Goal: Task Accomplishment & Management: Use online tool/utility

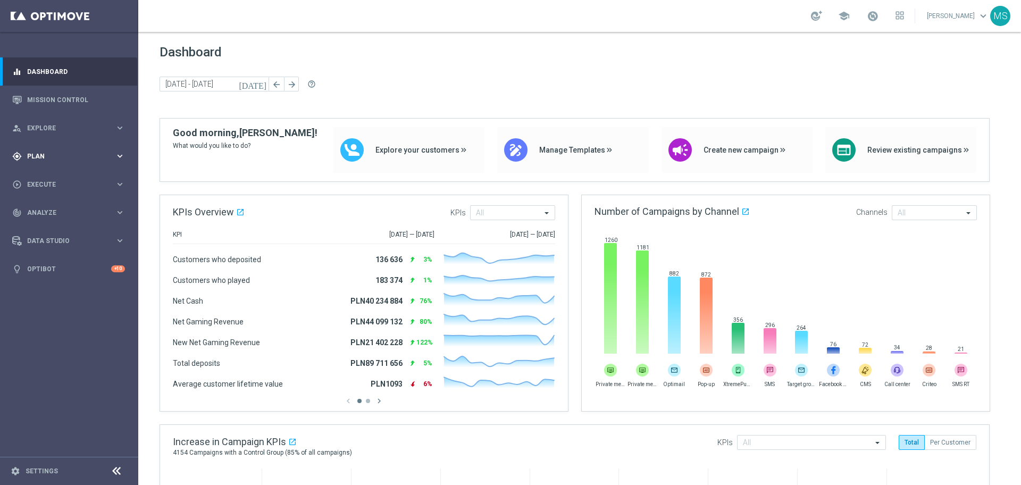
click at [20, 157] on icon "gps_fixed" at bounding box center [17, 156] width 10 height 10
click at [64, 211] on span "Templates" at bounding box center [66, 210] width 76 height 6
click at [68, 223] on link "Optimail" at bounding box center [72, 226] width 78 height 9
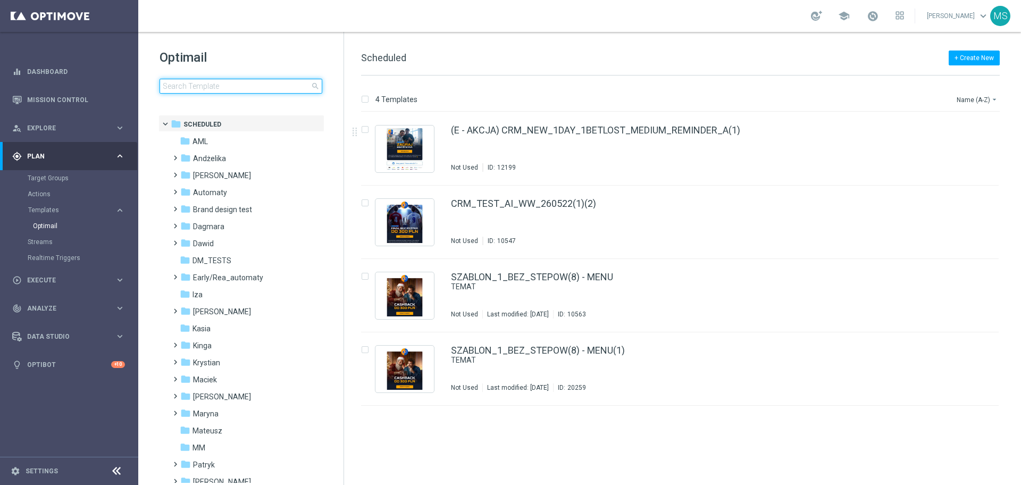
click at [256, 90] on input at bounding box center [240, 86] width 163 height 15
type input "a"
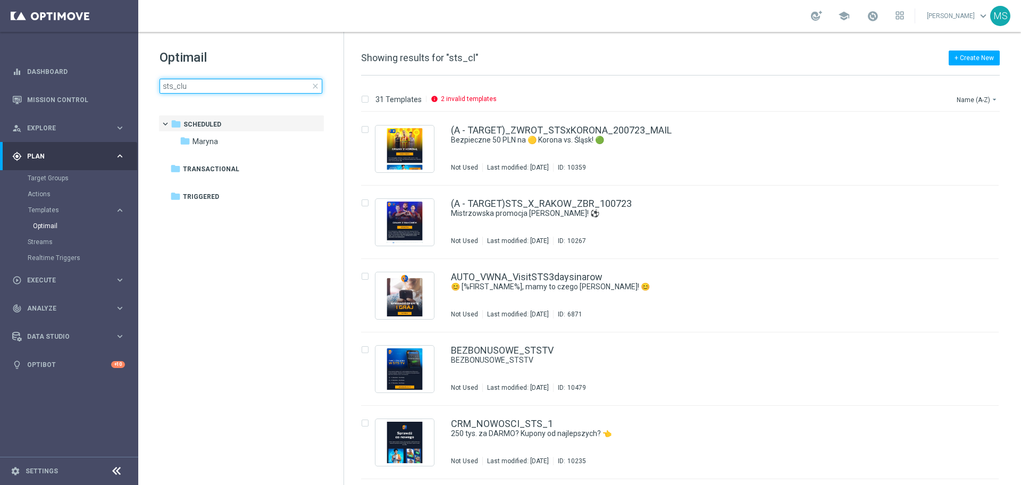
type input "sts_club"
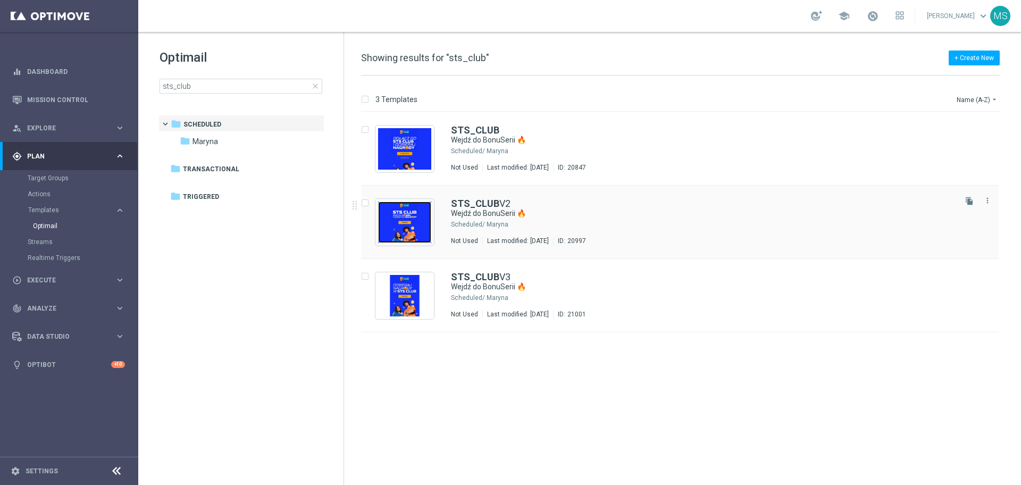
click at [404, 221] on img "Press SPACE to select this row." at bounding box center [404, 221] width 53 height 41
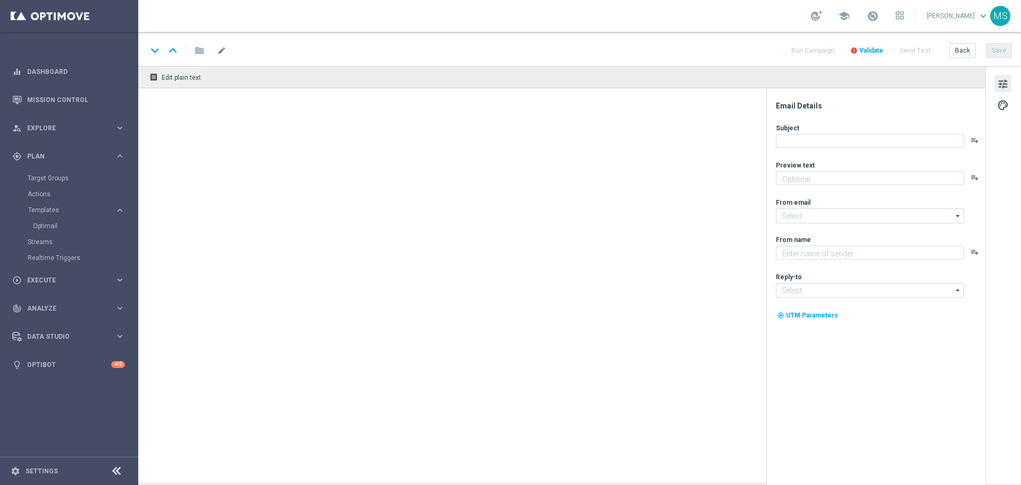
type textarea "Bonus za regularną grę w STS! 😎"
type textarea "STS"
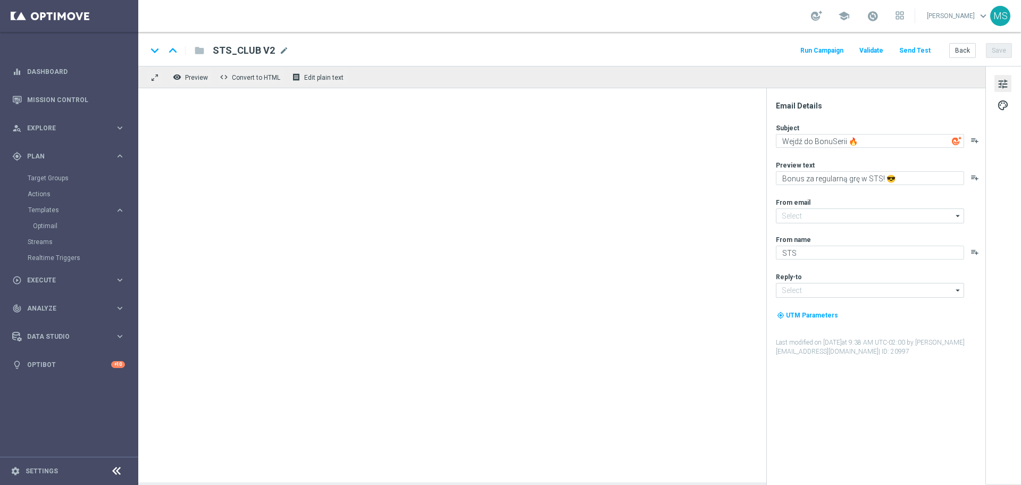
type input "[EMAIL_ADDRESS][DOMAIN_NAME]"
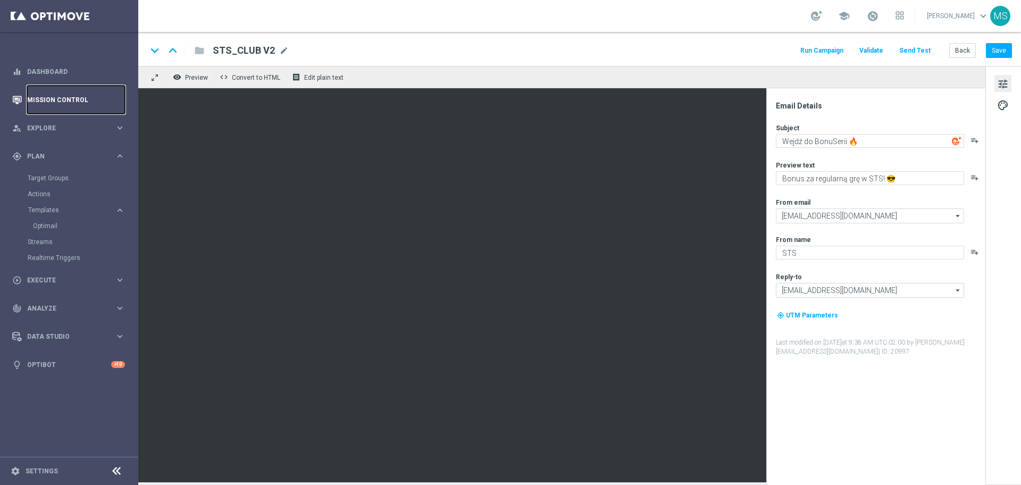
click at [50, 101] on link "Mission Control" at bounding box center [76, 100] width 98 height 28
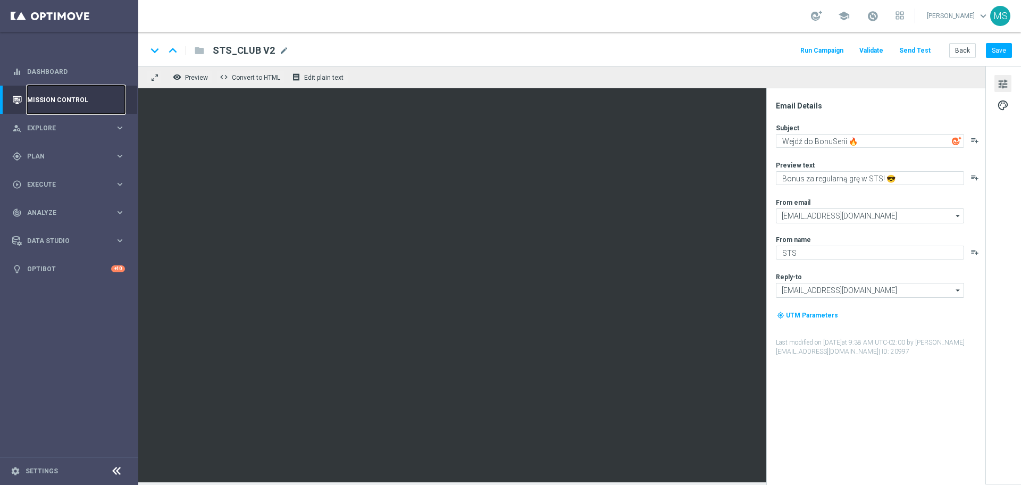
click at [53, 103] on link "Mission Control" at bounding box center [76, 100] width 98 height 28
click at [58, 130] on span "Explore" at bounding box center [71, 128] width 88 height 6
click at [67, 154] on div "Customer Explorer" at bounding box center [82, 150] width 109 height 16
click at [68, 153] on link "Customer Explorer" at bounding box center [69, 150] width 83 height 9
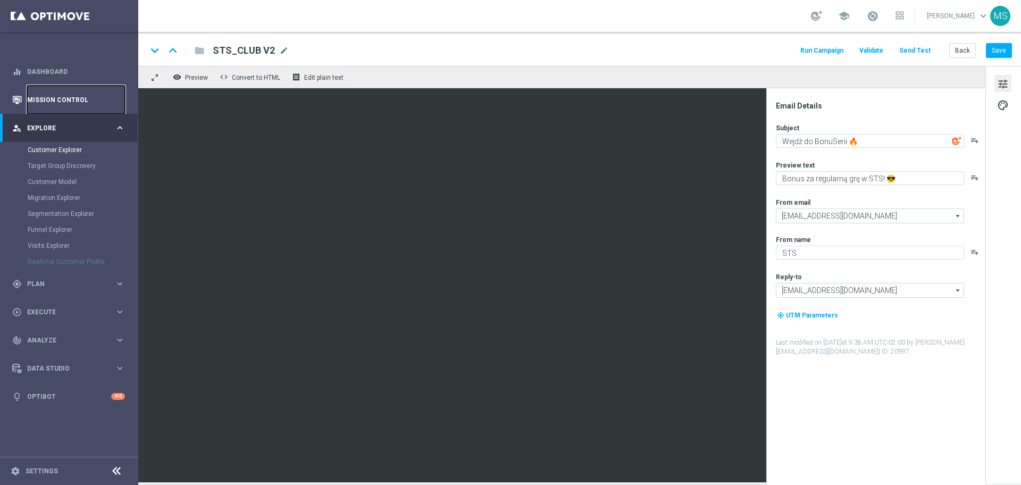
click at [71, 93] on link "Mission Control" at bounding box center [76, 100] width 98 height 28
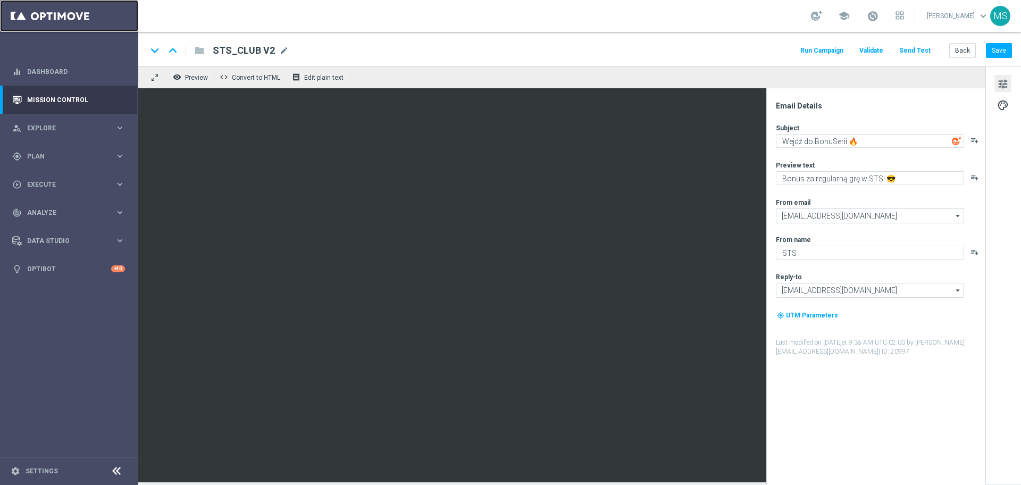
click at [50, 11] on link at bounding box center [69, 16] width 138 height 32
